Goal: Submit feedback/report problem

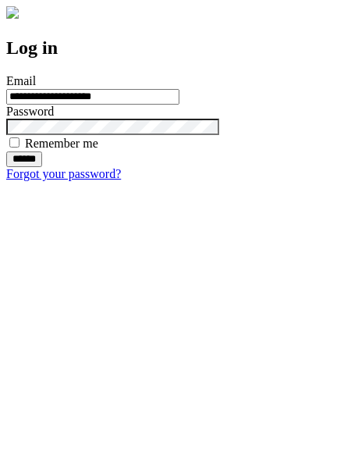
click at [42, 167] on input "******" at bounding box center [24, 159] width 36 height 16
